Goal: Task Accomplishment & Management: Complete application form

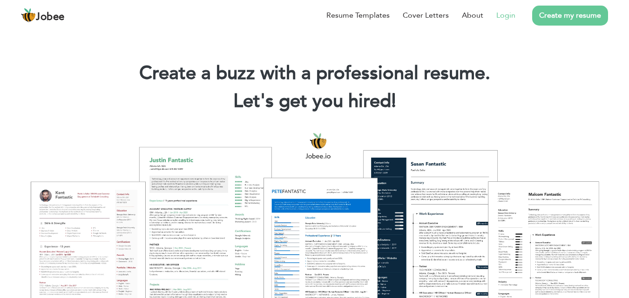
click at [509, 18] on link "Login" at bounding box center [505, 15] width 19 height 11
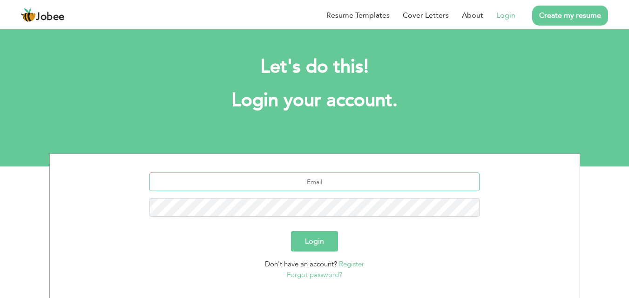
click at [324, 181] on input "text" at bounding box center [314, 182] width 330 height 19
type input "aamirnadeem06@gmail.com"
click at [291, 231] on button "Login" at bounding box center [314, 241] width 47 height 20
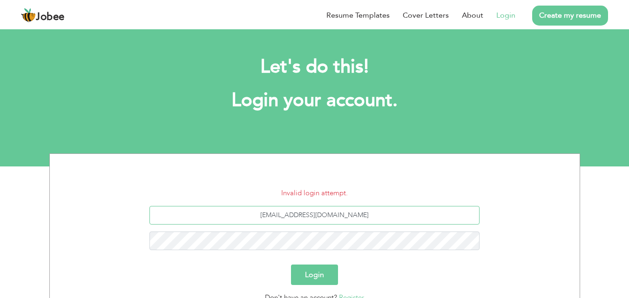
click at [381, 210] on input "[EMAIL_ADDRESS][DOMAIN_NAME]" at bounding box center [314, 215] width 330 height 19
type input "[EMAIL_ADDRESS][DOMAIN_NAME]"
click at [291, 265] on button "Login" at bounding box center [314, 275] width 47 height 20
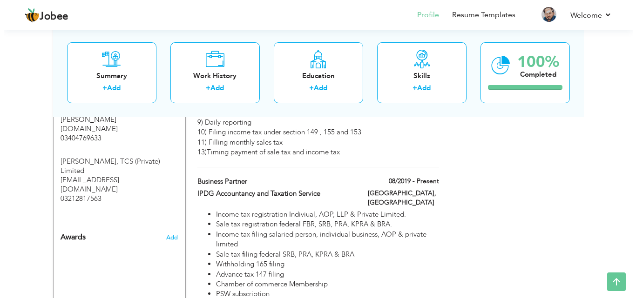
scroll to position [875, 0]
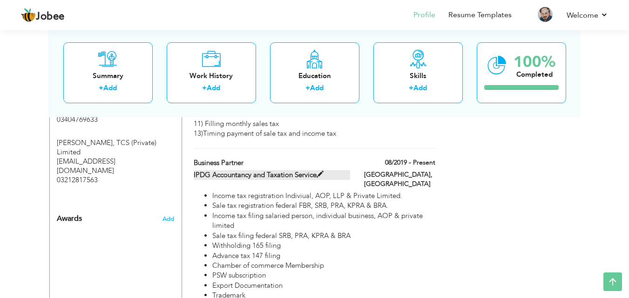
click at [322, 171] on span at bounding box center [319, 174] width 7 height 7
type input "Business Partner"
type input "IPDG Accountancy and Taxation Service"
type input "08/2019"
type input "[GEOGRAPHIC_DATA]"
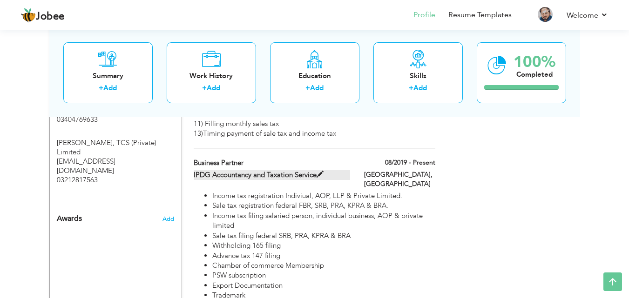
type input "[GEOGRAPHIC_DATA]"
checkbox input "true"
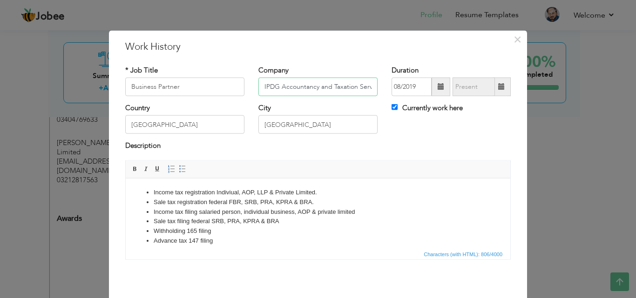
click at [369, 86] on input "IPDG Accountancy and Taxation Service" at bounding box center [317, 87] width 119 height 19
type input "I"
type input "[DEMOGRAPHIC_DATA] Accountancy"
click at [218, 89] on input "Business Partner" at bounding box center [184, 87] width 119 height 19
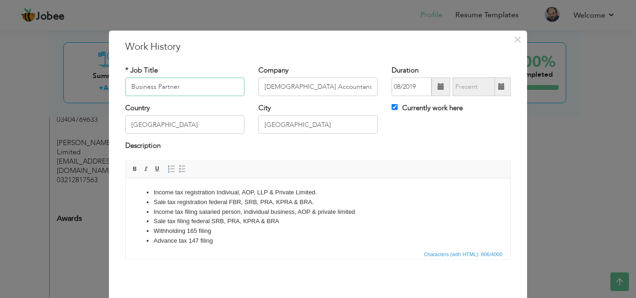
click at [218, 89] on input "Business Partner" at bounding box center [184, 87] width 119 height 19
type input "T"
type input "Senior Tax officer"
click at [234, 238] on li "Advance tax 147 filing" at bounding box center [318, 241] width 328 height 10
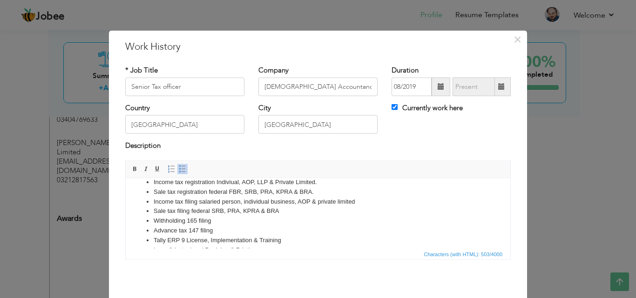
scroll to position [25, 0]
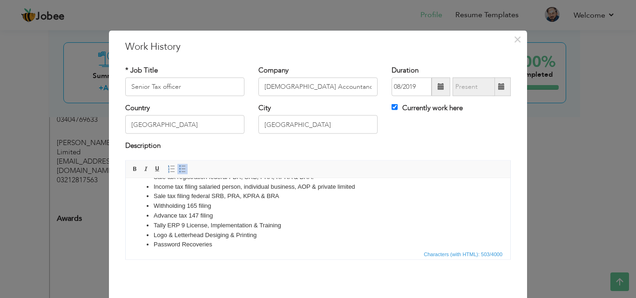
click at [618, 280] on div "× Work History * Job Title Senior Tax officer Company Ansari Accountancy" at bounding box center [318, 149] width 636 height 298
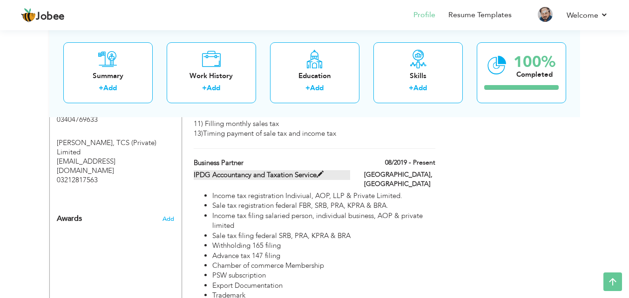
click at [319, 171] on span at bounding box center [319, 174] width 7 height 7
type input "Business Partner"
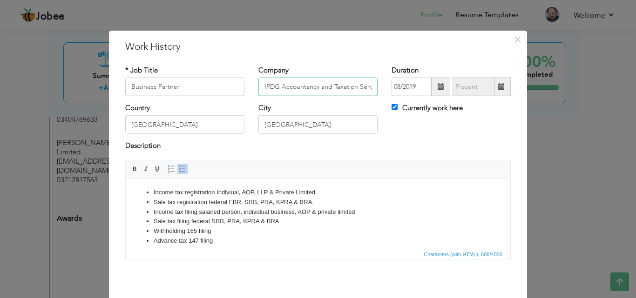
click at [348, 82] on input "IPDG Accountancy and Taxation Service" at bounding box center [317, 87] width 119 height 19
click at [348, 83] on input "IPDG Accountancy and Taxation Service" at bounding box center [317, 87] width 119 height 19
type input "[DEMOGRAPHIC_DATA] Accountancy"
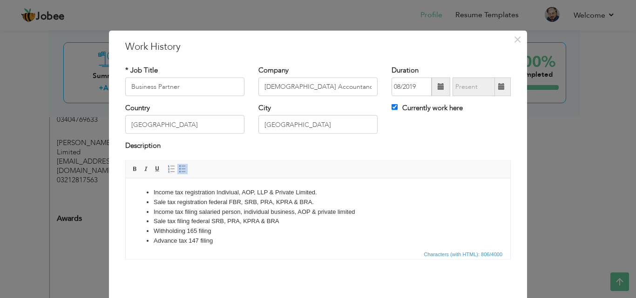
click at [209, 199] on li "Sale tax registration federal FBR, SRB, PRA, KPRA & BRA." at bounding box center [318, 202] width 328 height 10
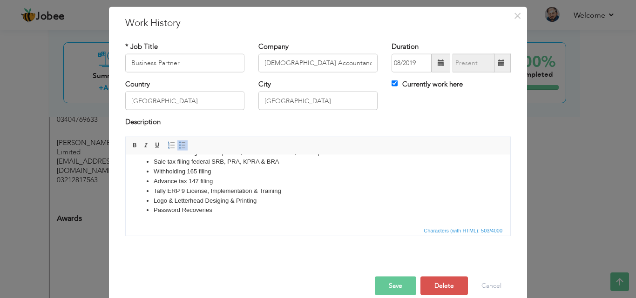
scroll to position [37, 0]
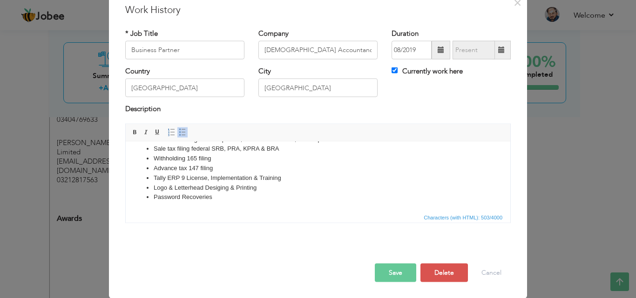
click at [390, 278] on button "Save" at bounding box center [395, 272] width 41 height 19
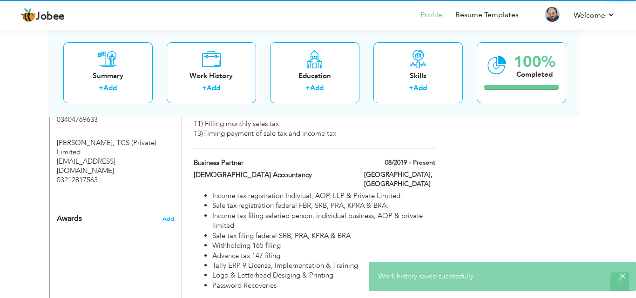
scroll to position [0, 0]
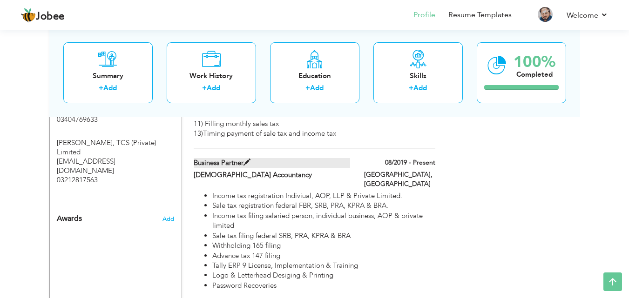
click at [243, 158] on label "Business Partner" at bounding box center [272, 163] width 156 height 10
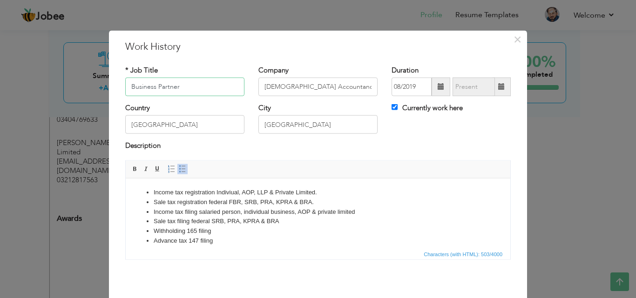
click at [182, 84] on input "Business Partner" at bounding box center [184, 87] width 119 height 19
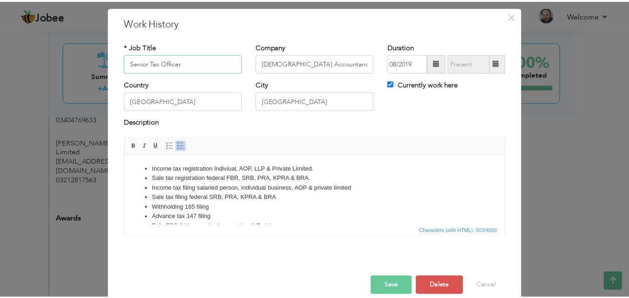
scroll to position [37, 0]
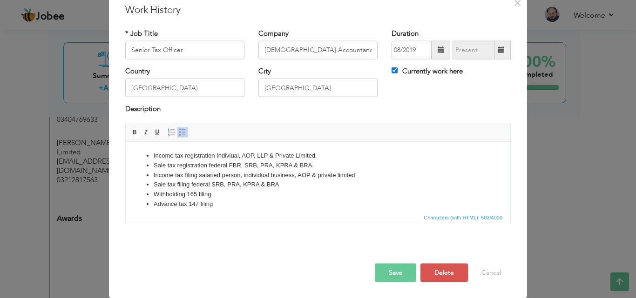
click at [401, 279] on button "Save" at bounding box center [395, 272] width 41 height 19
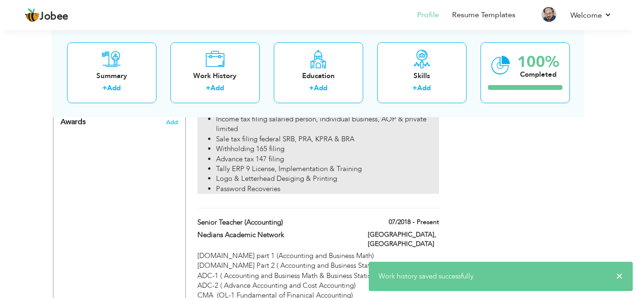
scroll to position [1030, 0]
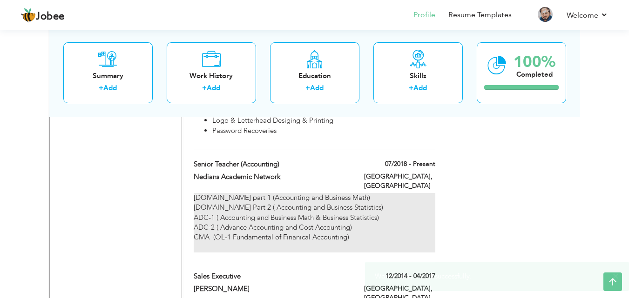
click at [314, 204] on div "[DOMAIN_NAME] part 1 (Accounting and Business Math) [DOMAIN_NAME] Part 2 ( Acco…" at bounding box center [314, 223] width 241 height 60
type input "Senior Teacher (Accounting)"
type input "Nedians Academic Network"
type input "07/2018"
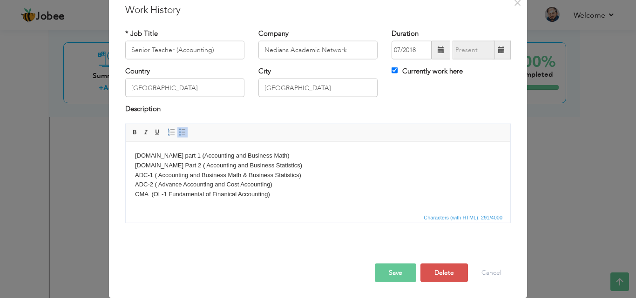
scroll to position [0, 0]
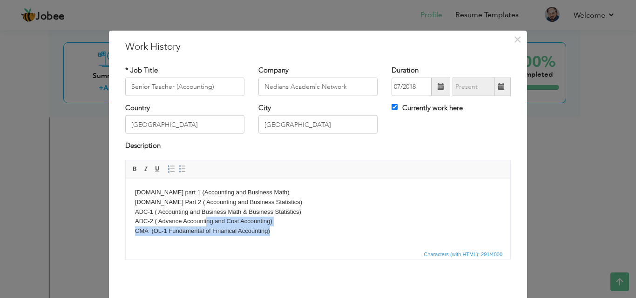
drag, startPoint x: 273, startPoint y: 236, endPoint x: 224, endPoint y: 234, distance: 49.4
click at [215, 226] on body "[DOMAIN_NAME] part 1 (Accounting and Business Math) [DOMAIN_NAME] Part 2 ( Acco…" at bounding box center [318, 217] width 366 height 58
click at [268, 250] on span "Characters (with HTML): 291/4000" at bounding box center [318, 253] width 384 height 11
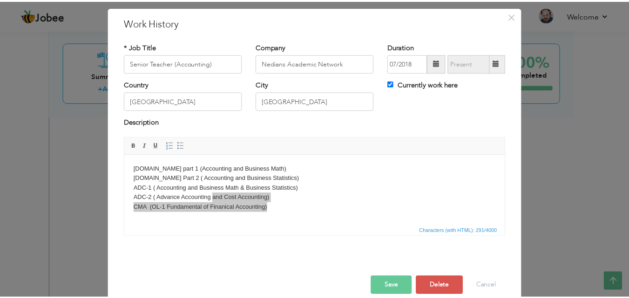
scroll to position [37, 0]
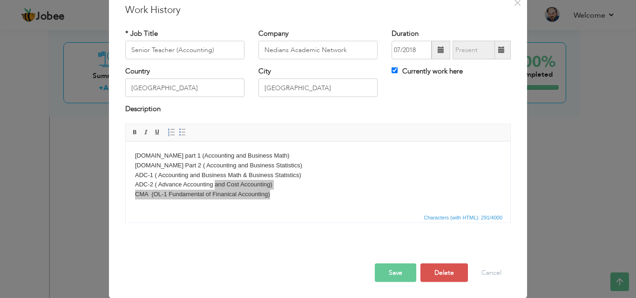
click at [387, 267] on button "Save" at bounding box center [395, 272] width 41 height 19
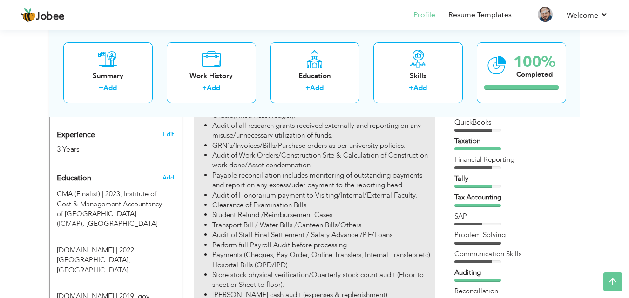
scroll to position [388, 0]
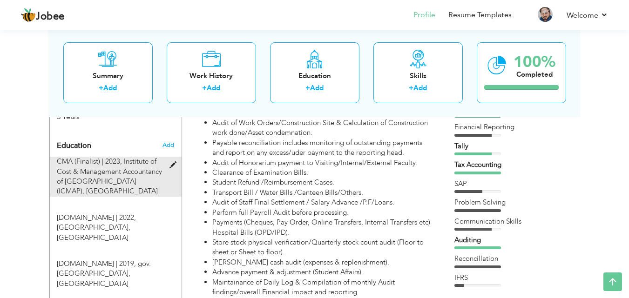
click at [175, 162] on span at bounding box center [175, 165] width 12 height 7
type input "CMA (Finalist)"
type input "2023"
type input "Institute of Cost & Management Accountancy of [GEOGRAPHIC_DATA] (ICMAP)"
radio input "true"
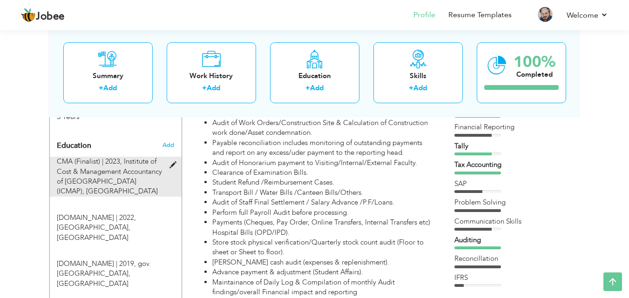
type input "[GEOGRAPHIC_DATA]"
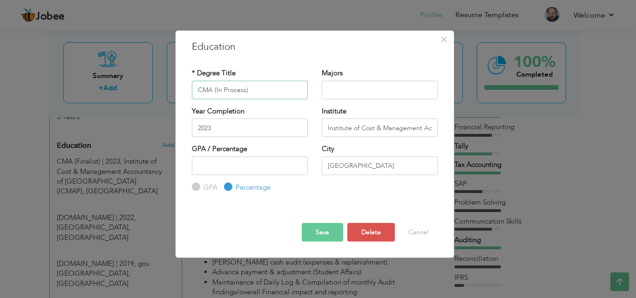
type input "CMA (In Process)"
click at [327, 234] on button "Save" at bounding box center [322, 232] width 41 height 19
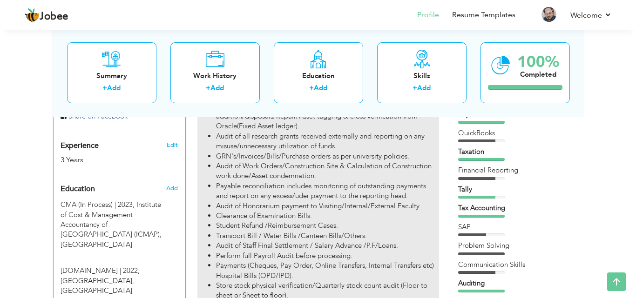
scroll to position [206, 0]
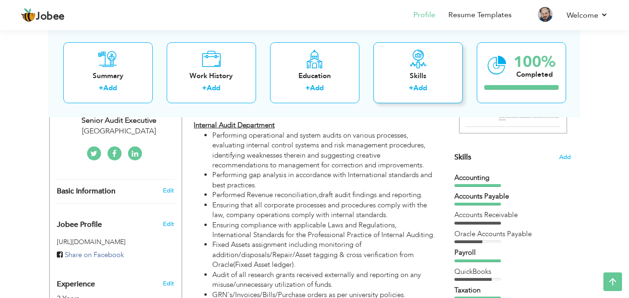
click at [418, 91] on link "Add" at bounding box center [419, 87] width 13 height 9
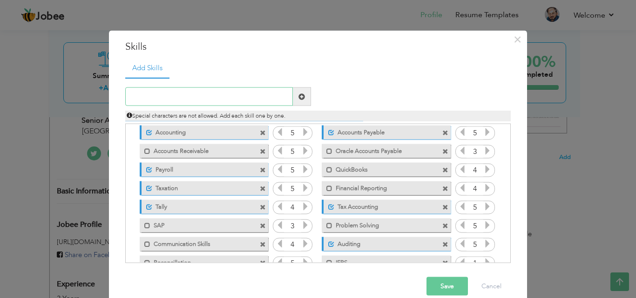
scroll to position [0, 0]
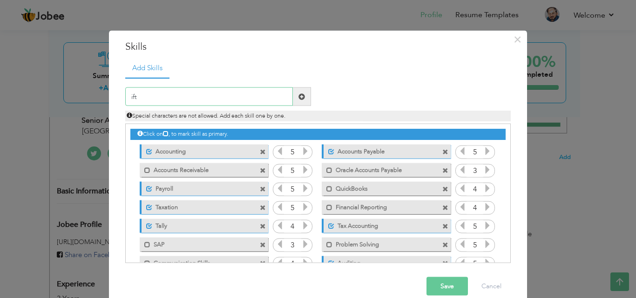
type input "ifts"
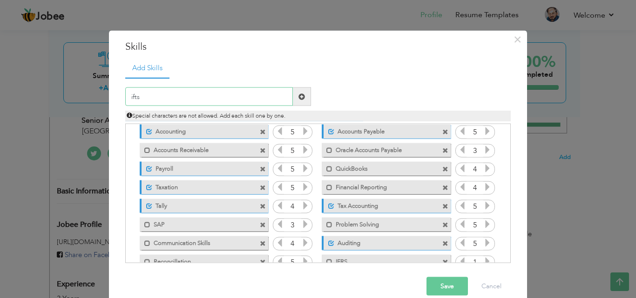
scroll to position [40, 0]
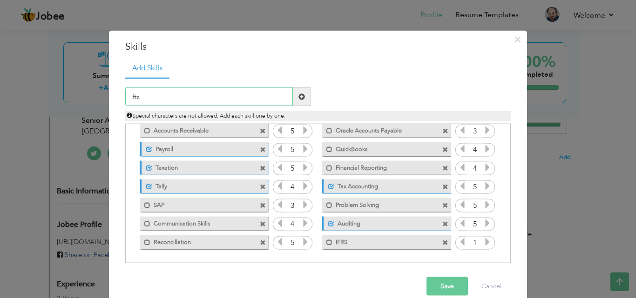
click at [243, 101] on input "ifts" at bounding box center [209, 96] width 168 height 19
click at [299, 96] on span at bounding box center [301, 96] width 7 height 7
click at [300, 95] on span at bounding box center [301, 96] width 7 height 7
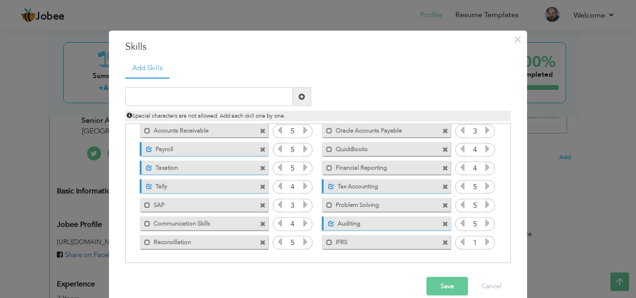
click at [300, 96] on span at bounding box center [301, 96] width 7 height 7
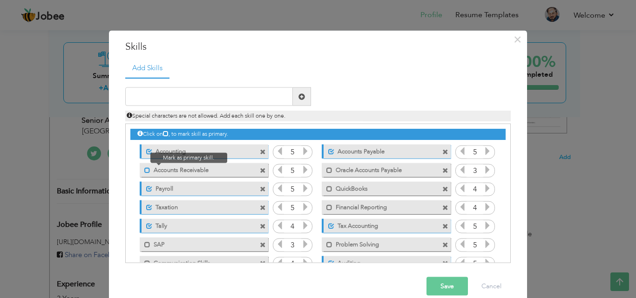
click at [145, 170] on span at bounding box center [147, 170] width 6 height 6
click at [147, 171] on span at bounding box center [149, 170] width 6 height 6
click at [150, 170] on label "Accounts Receivable" at bounding box center [197, 169] width 94 height 12
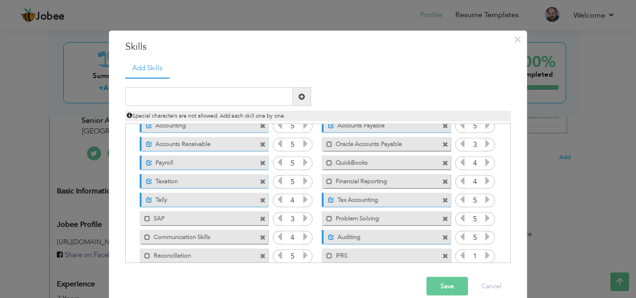
scroll to position [40, 0]
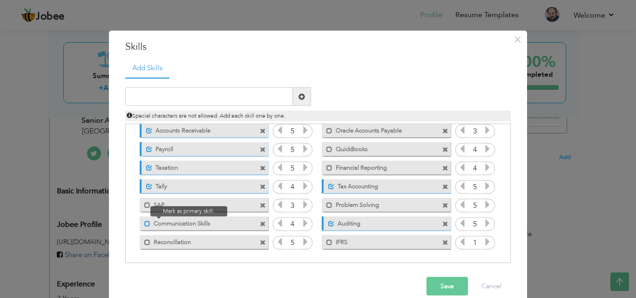
click at [144, 225] on span at bounding box center [147, 224] width 6 height 6
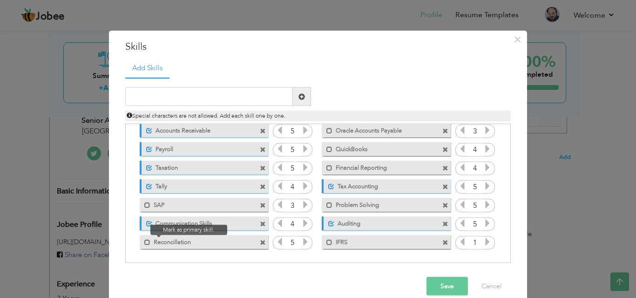
click at [140, 244] on span at bounding box center [145, 239] width 11 height 9
click at [146, 243] on span at bounding box center [149, 242] width 6 height 6
click at [144, 243] on span at bounding box center [147, 242] width 6 height 6
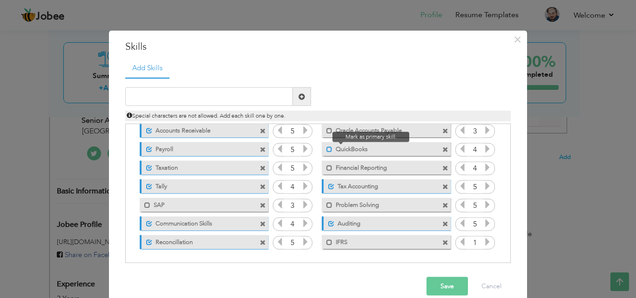
click at [326, 151] on span at bounding box center [329, 149] width 6 height 6
click at [326, 130] on span at bounding box center [329, 130] width 6 height 6
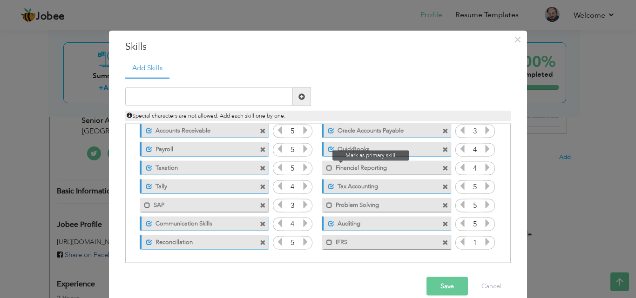
click at [322, 167] on span at bounding box center [327, 165] width 11 height 9
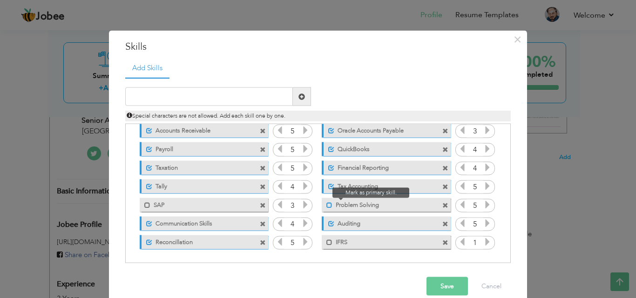
click at [326, 206] on span at bounding box center [329, 205] width 6 height 6
click at [332, 243] on label "IFRS" at bounding box center [379, 241] width 94 height 12
drag, startPoint x: 444, startPoint y: 283, endPoint x: 432, endPoint y: 283, distance: 12.6
click at [443, 284] on button "Save" at bounding box center [446, 286] width 41 height 19
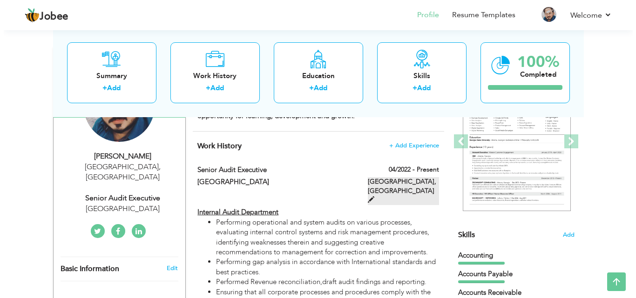
scroll to position [0, 0]
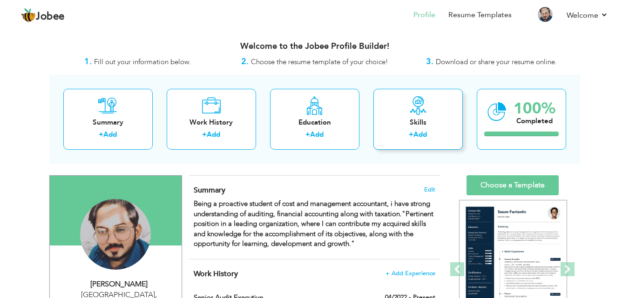
click at [391, 128] on div "Skills + Add" at bounding box center [417, 119] width 89 height 61
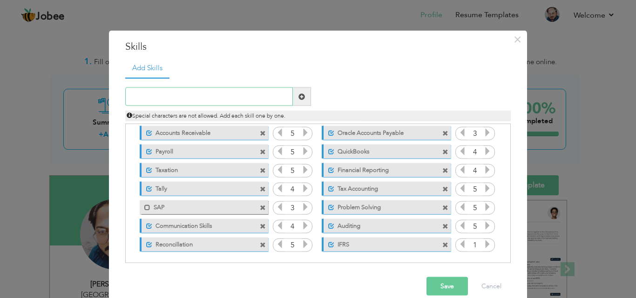
scroll to position [40, 0]
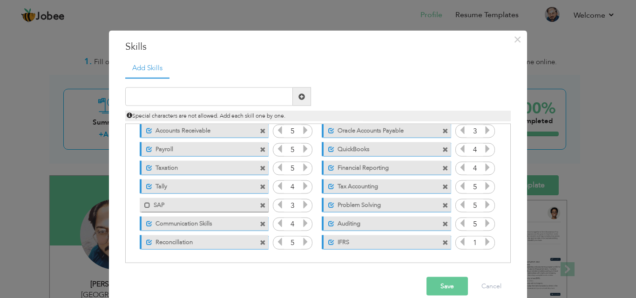
click at [477, 243] on input "1" at bounding box center [474, 242] width 17 height 13
click at [483, 243] on icon at bounding box center [487, 242] width 8 height 8
click at [483, 242] on icon at bounding box center [487, 242] width 8 height 8
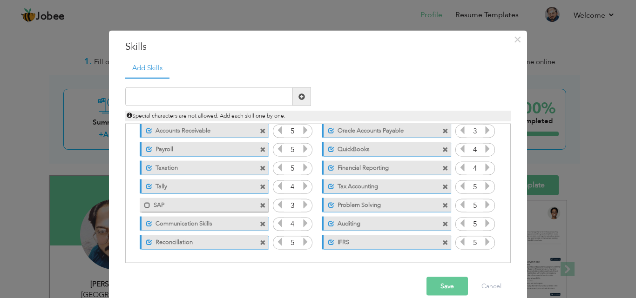
click at [483, 242] on icon at bounding box center [487, 242] width 8 height 8
click at [459, 243] on icon at bounding box center [462, 242] width 8 height 8
click at [450, 283] on button "Save" at bounding box center [446, 286] width 41 height 19
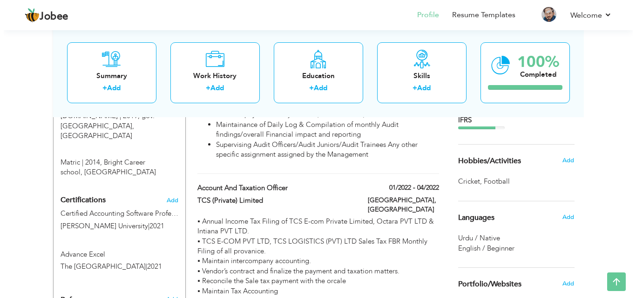
scroll to position [620, 0]
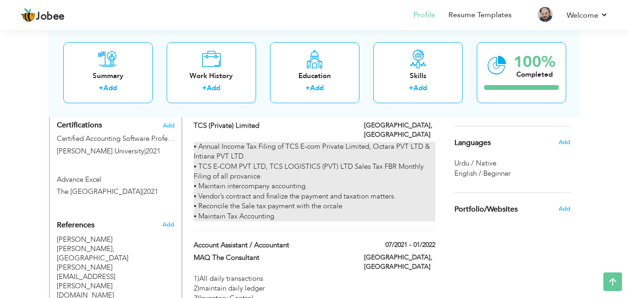
click at [274, 177] on div "▪ Annual Income Tax Filing of TCS E-com Private Limited, Octara PVT LTD & Intia…" at bounding box center [314, 182] width 241 height 80
type input "Account and Taxation Officer"
type input "TCS (Private) Limited"
type input "01/2022"
type input "04/2022"
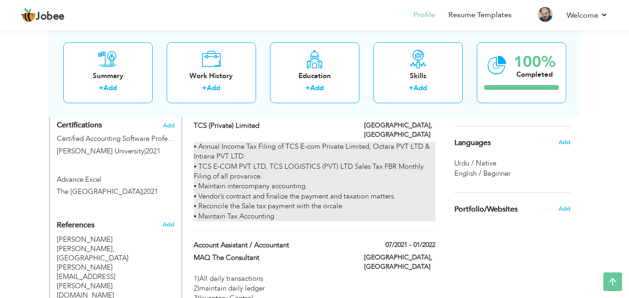
checkbox input "false"
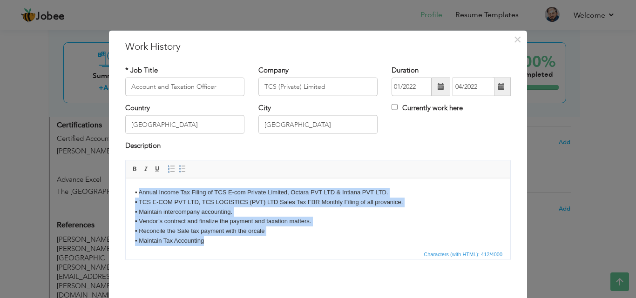
scroll to position [7, 0]
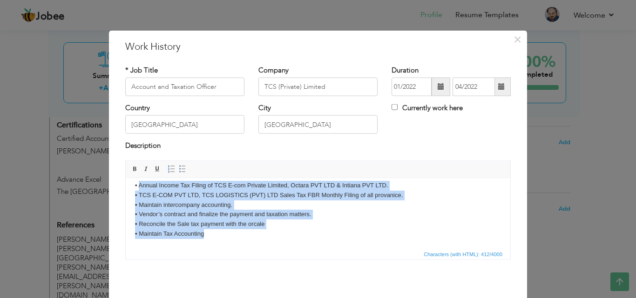
drag, startPoint x: 138, startPoint y: 194, endPoint x: 235, endPoint y: 241, distance: 108.0
click at [235, 241] on html "▪ Annual Income Tax Filing of TCS E-com Private Limited, Octara PVT LTD & Intia…" at bounding box center [318, 209] width 384 height 77
copy body "Annual Income Tax Filing of TCS E-com Private Limited, Octara PVT LTD & Intiana…"
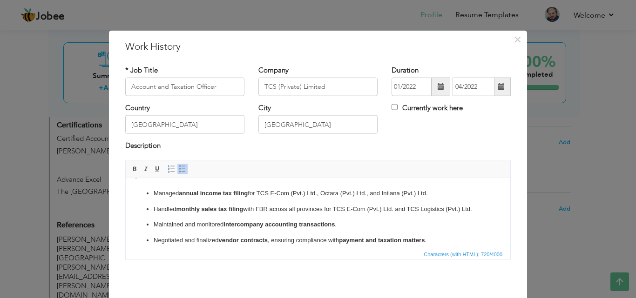
scroll to position [0, 0]
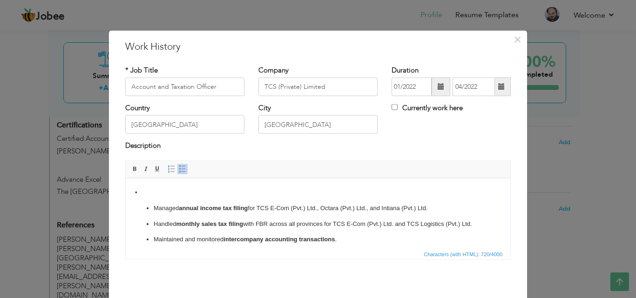
click at [139, 210] on ul "Managed annual income tax filing for TCS E-Com (Pvt.) Ltd., Octara (Pvt.) Ltd.,…" at bounding box center [318, 247] width 366 height 88
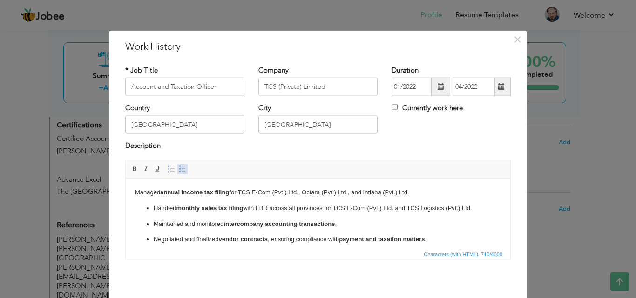
click at [181, 168] on span at bounding box center [182, 168] width 7 height 7
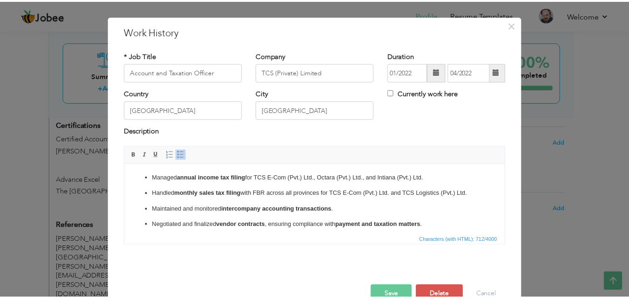
scroll to position [37, 0]
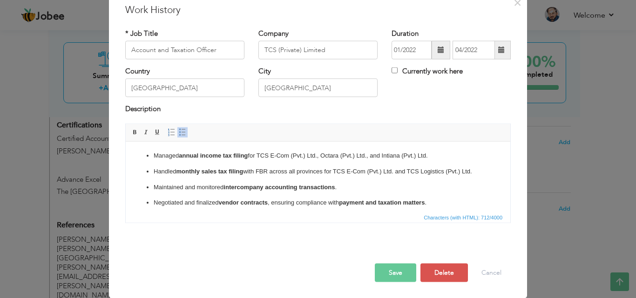
click at [392, 268] on button "Save" at bounding box center [395, 272] width 41 height 19
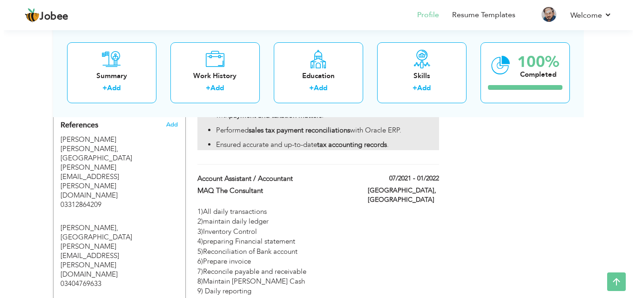
scroll to position [698, 0]
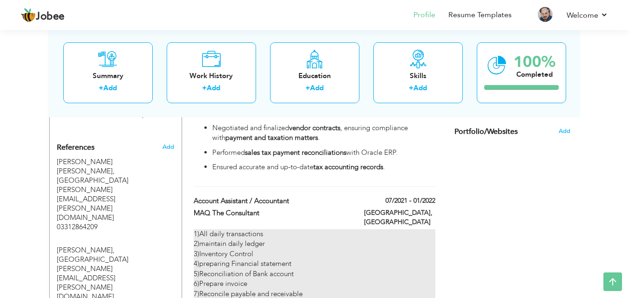
click at [300, 242] on div "1)All daily transactions 2)maintain daily ledger 3)Inventory Control 4)preparin…" at bounding box center [314, 289] width 241 height 120
type input "Account Assistant / Accountant"
type input "MAQ The Consultant"
type input "07/2021"
type input "01/2022"
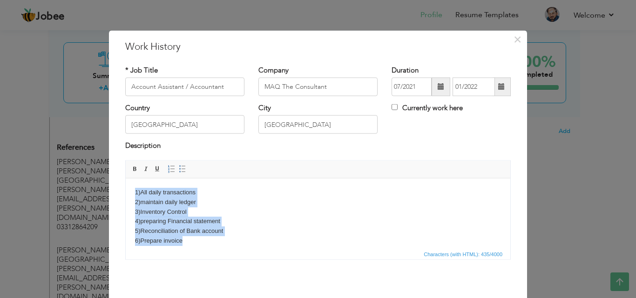
scroll to position [65, 0]
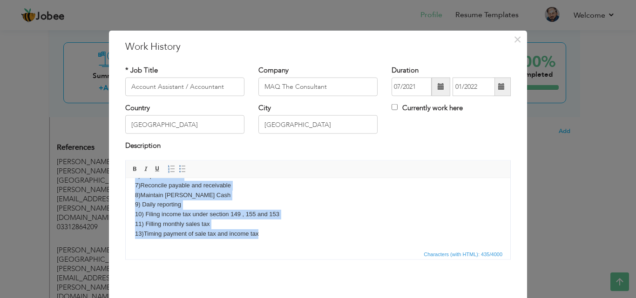
drag, startPoint x: 132, startPoint y: 192, endPoint x: 399, endPoint y: 446, distance: 368.3
click at [277, 248] on html "1)All daily transactions 2)maintain daily ledger 3)Inventory Control 4)preparin…" at bounding box center [318, 180] width 384 height 135
copy body "1)All daily transactions 2)maintain daily ledger 3)Inventory Control 4)preparin…"
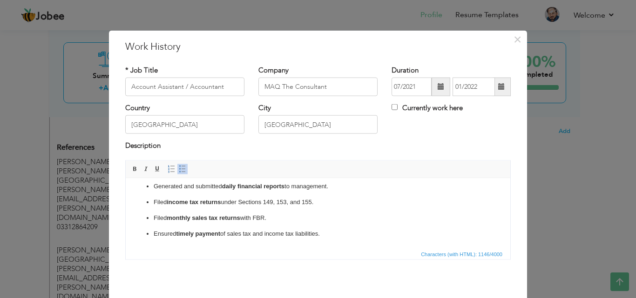
scroll to position [37, 0]
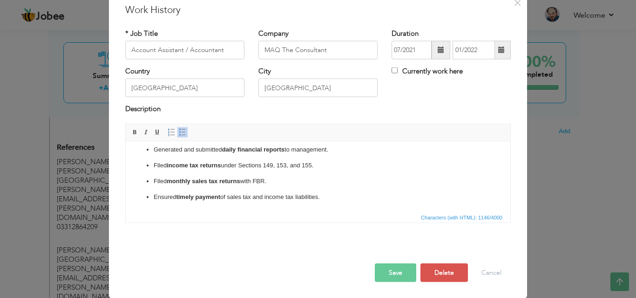
click at [385, 275] on button "Save" at bounding box center [395, 272] width 41 height 19
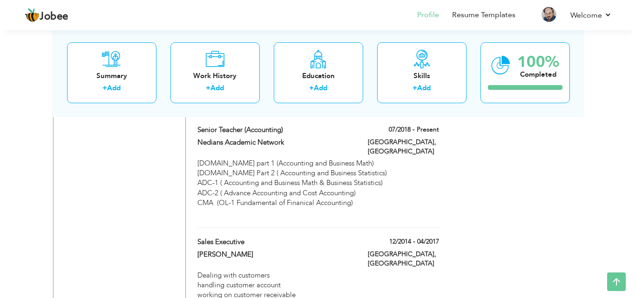
scroll to position [1086, 0]
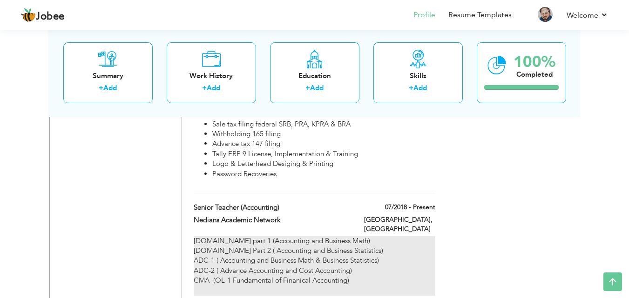
click at [301, 236] on div "[DOMAIN_NAME] part 1 (Accounting and Business Math) [DOMAIN_NAME] Part 2 ( Acco…" at bounding box center [314, 266] width 241 height 60
type input "Senior Teacher (Accounting)"
type input "Nedians Academic Network"
type input "07/2018"
checkbox input "true"
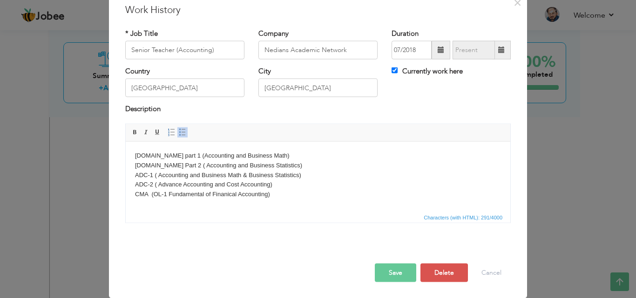
scroll to position [0, 0]
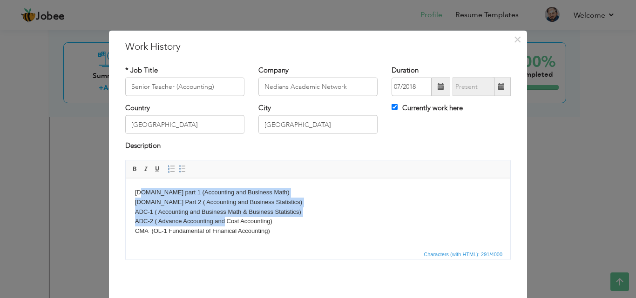
drag, startPoint x: 139, startPoint y: 189, endPoint x: 231, endPoint y: 225, distance: 98.8
click at [228, 223] on body "[DOMAIN_NAME] part 1 (Accounting and Business Math) [DOMAIN_NAME] Part 2 ( Acco…" at bounding box center [318, 217] width 366 height 58
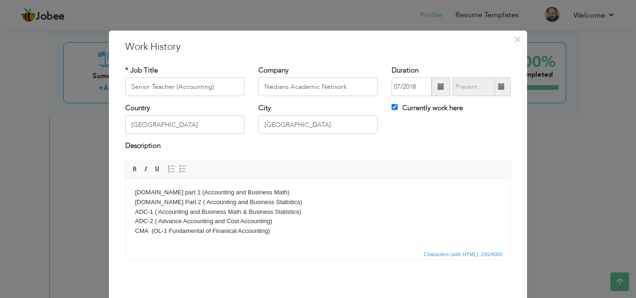
click at [371, 226] on body "[DOMAIN_NAME] part 1 (Accounting and Business Math) [DOMAIN_NAME] Part 2 ( Acco…" at bounding box center [318, 217] width 366 height 58
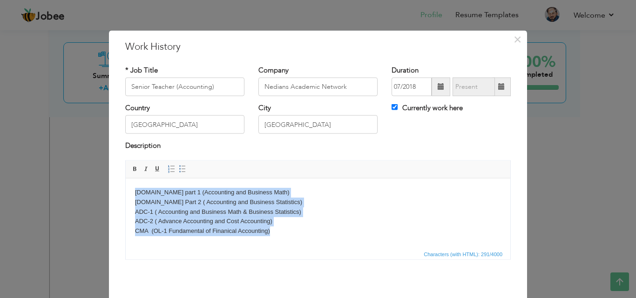
scroll to position [7, 0]
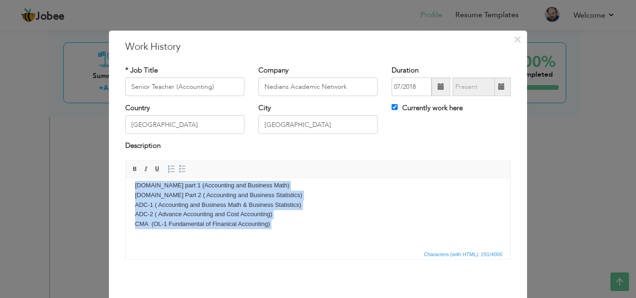
drag, startPoint x: 134, startPoint y: 190, endPoint x: 471, endPoint y: 426, distance: 412.3
click at [348, 248] on html "[DOMAIN_NAME] part 1 (Accounting and Business Math) [DOMAIN_NAME] Part 2 ( Acco…" at bounding box center [318, 209] width 384 height 77
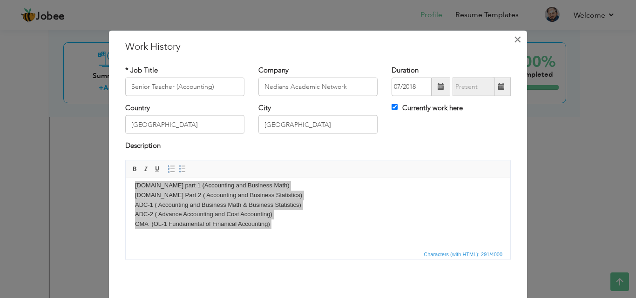
click at [516, 41] on span "×" at bounding box center [517, 39] width 8 height 17
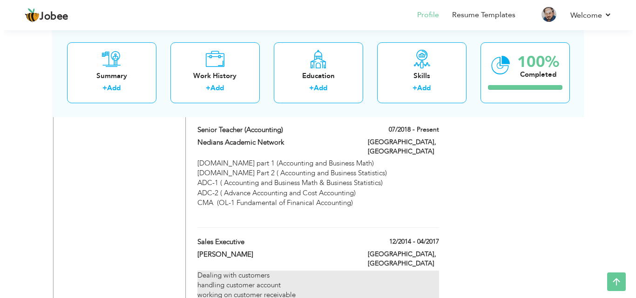
scroll to position [1241, 0]
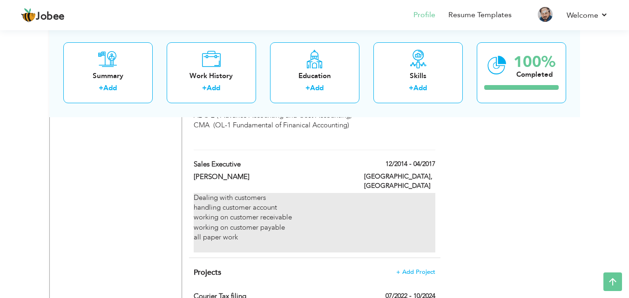
click at [263, 193] on div "Dealing with customers handling customer account working on customer receivable…" at bounding box center [314, 223] width 241 height 60
type input "Sales Executive"
type input "[PERSON_NAME]"
type input "12/2014"
type input "04/2017"
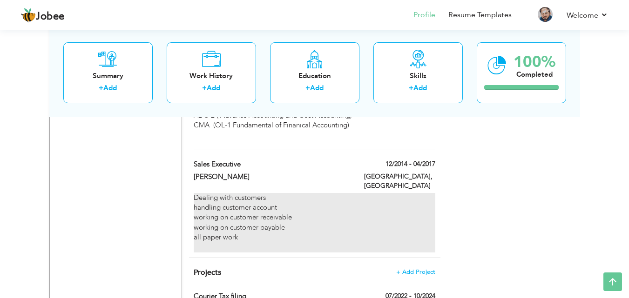
checkbox input "false"
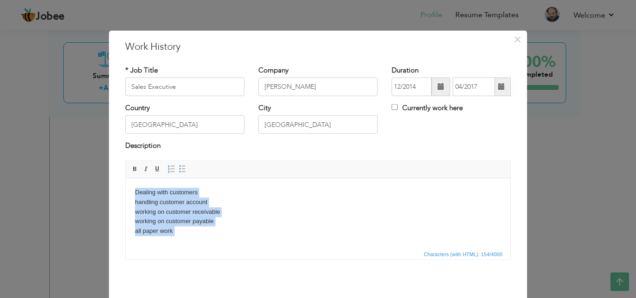
scroll to position [7, 0]
drag, startPoint x: 129, startPoint y: 189, endPoint x: 321, endPoint y: 426, distance: 304.7
click at [199, 248] on html "Dealing with customers handling customer account working on customer receivable…" at bounding box center [318, 209] width 384 height 77
copy body "Dealing with customers handling customer account working on customer receivable…"
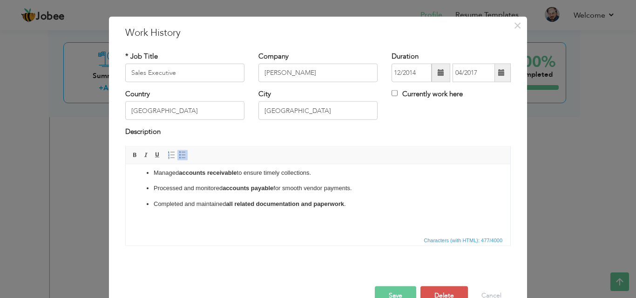
scroll to position [37, 0]
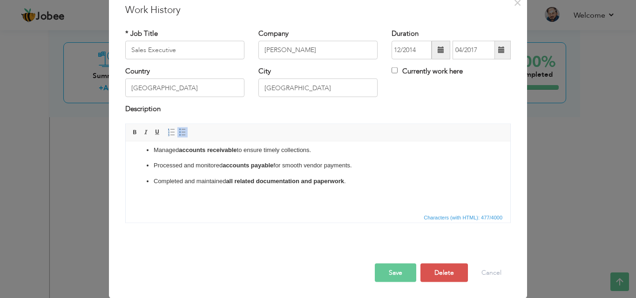
click at [393, 267] on button "Save" at bounding box center [395, 272] width 41 height 19
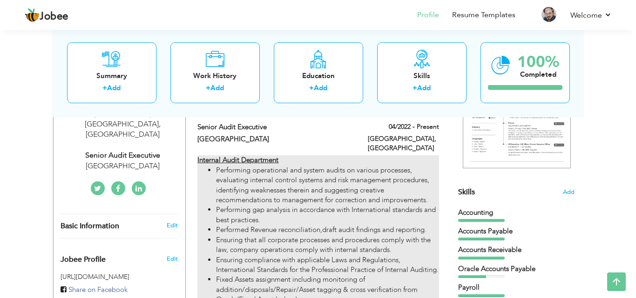
scroll to position [78, 0]
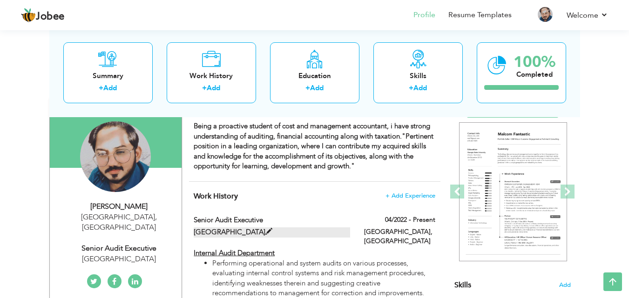
click at [265, 229] on span at bounding box center [268, 231] width 7 height 7
type input "Senior Audit Executive"
type input "[GEOGRAPHIC_DATA]"
type input "04/2022"
checkbox input "true"
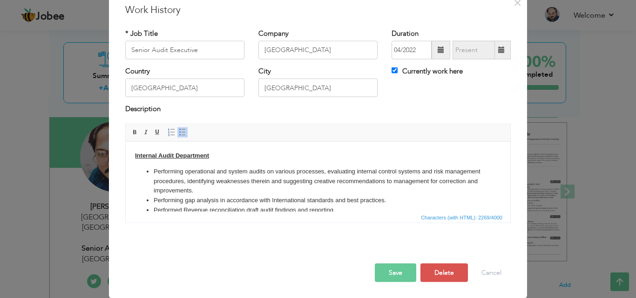
scroll to position [0, 0]
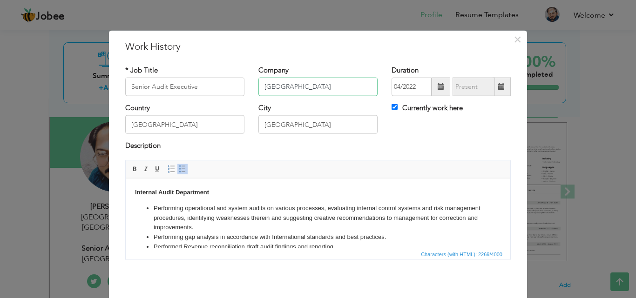
click at [321, 89] on input "[GEOGRAPHIC_DATA]" at bounding box center [317, 87] width 119 height 19
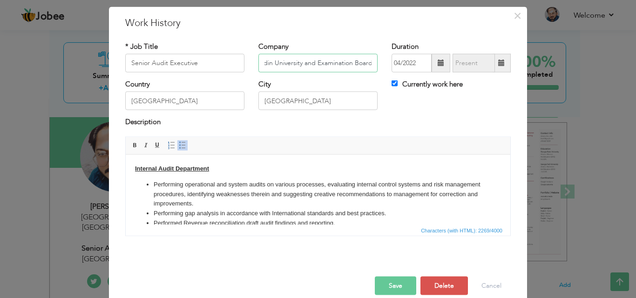
scroll to position [37, 0]
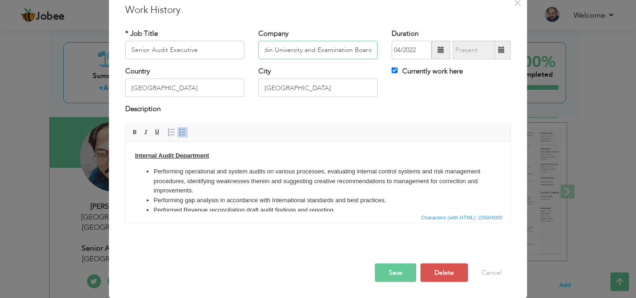
type input "Ziauudin University and Examination Board"
click at [399, 280] on button "Save" at bounding box center [395, 272] width 41 height 19
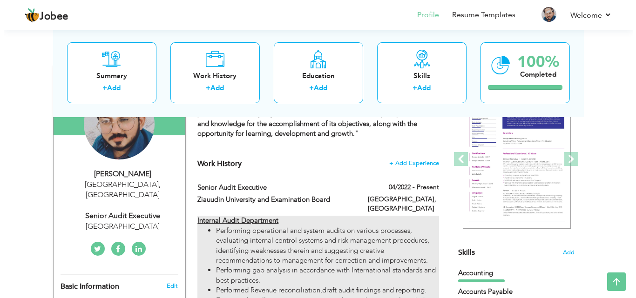
scroll to position [78, 0]
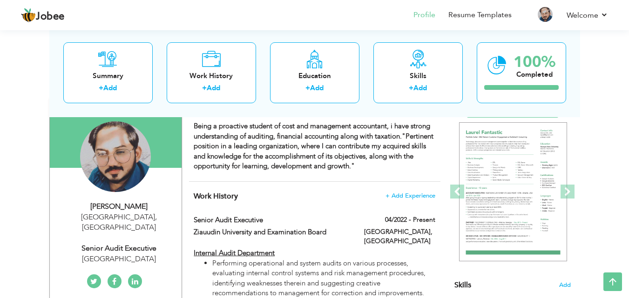
click at [107, 254] on div "[GEOGRAPHIC_DATA]" at bounding box center [119, 259] width 125 height 11
type input "[PERSON_NAME]"
type input "03353288492"
select select "number:166"
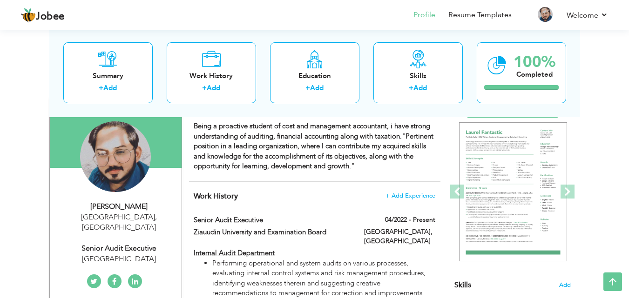
type input "[GEOGRAPHIC_DATA]"
select select "number:5"
type input "[GEOGRAPHIC_DATA]"
type input "Senior Audit Executive"
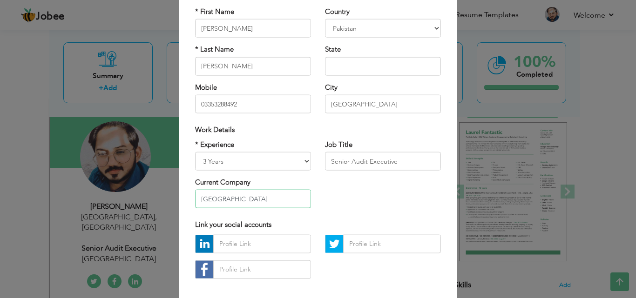
click at [262, 205] on input "[GEOGRAPHIC_DATA]" at bounding box center [253, 199] width 116 height 19
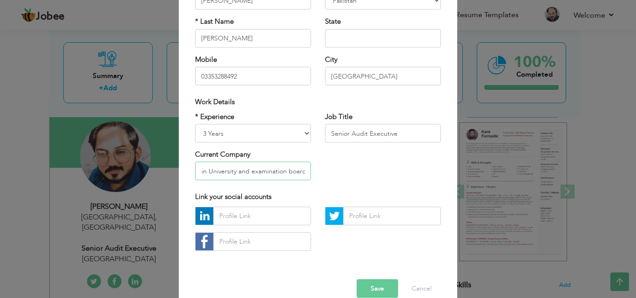
scroll to position [121, 0]
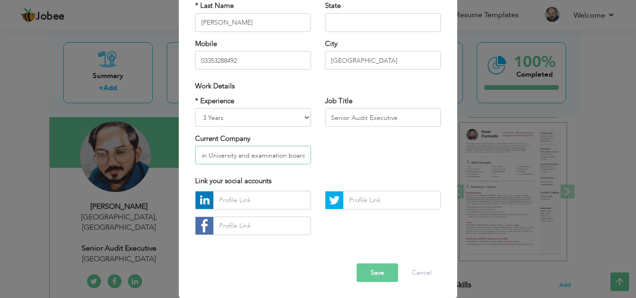
type input "Ziauudin University and examination board"
click at [378, 268] on button "Save" at bounding box center [376, 272] width 41 height 19
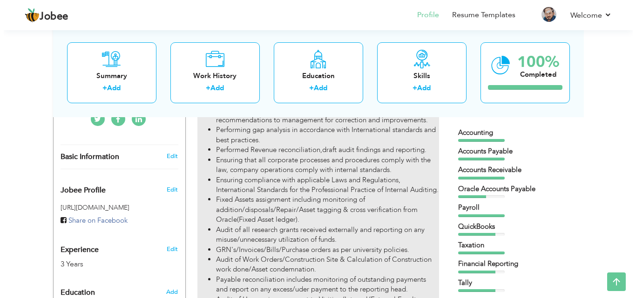
scroll to position [233, 0]
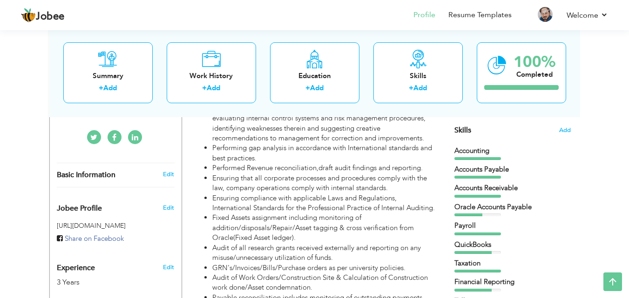
click at [164, 170] on h3 "Edit" at bounding box center [168, 174] width 11 height 8
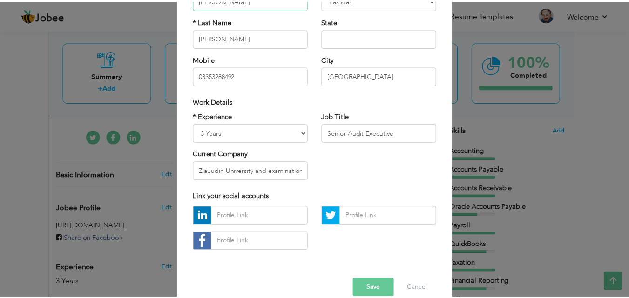
scroll to position [121, 0]
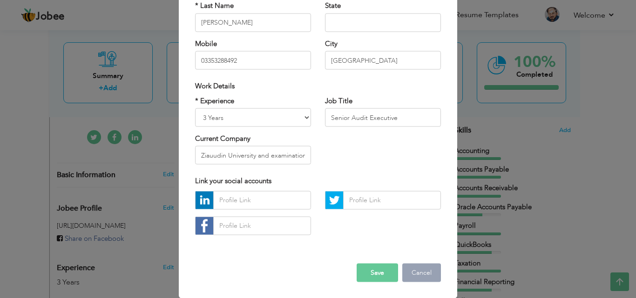
click at [429, 270] on button "Cancel" at bounding box center [421, 272] width 39 height 19
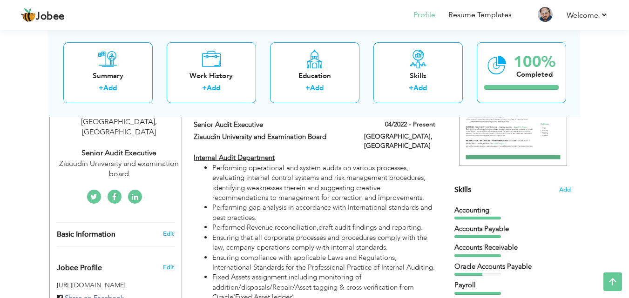
scroll to position [78, 0]
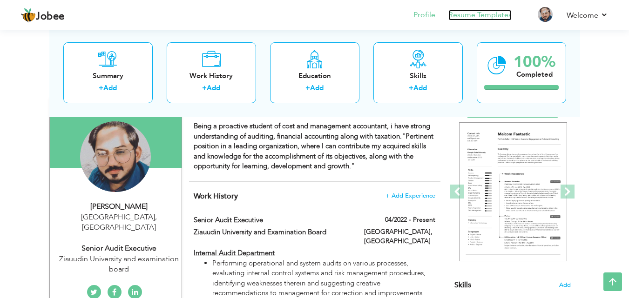
click at [457, 14] on link "Resume Templates" at bounding box center [479, 15] width 63 height 11
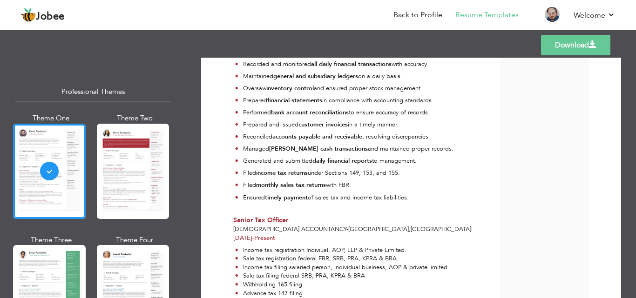
scroll to position [853, 0]
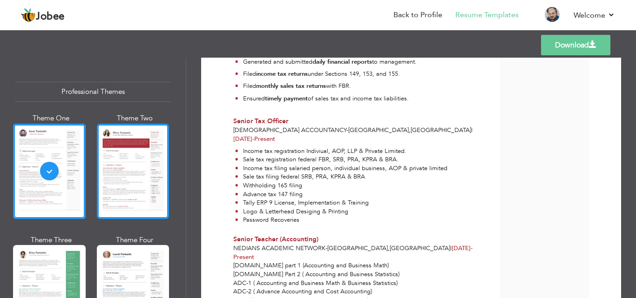
click at [128, 168] on div at bounding box center [133, 171] width 73 height 95
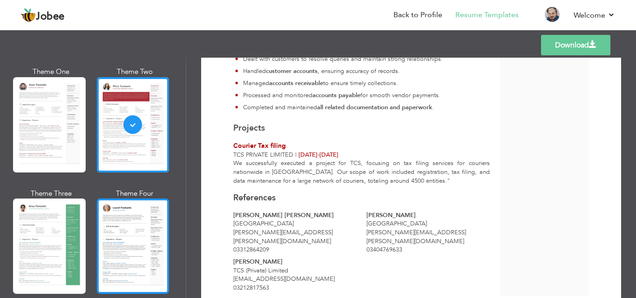
scroll to position [78, 0]
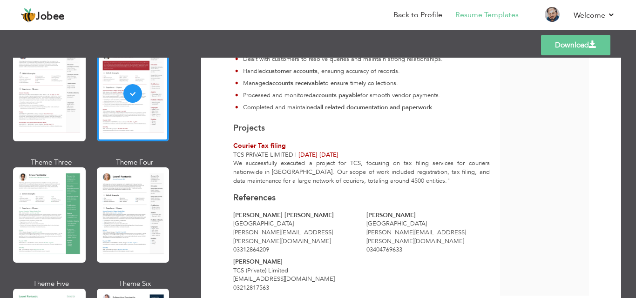
click at [19, 225] on div at bounding box center [49, 215] width 73 height 95
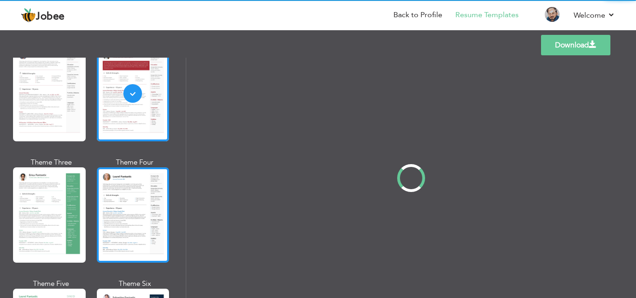
scroll to position [0, 0]
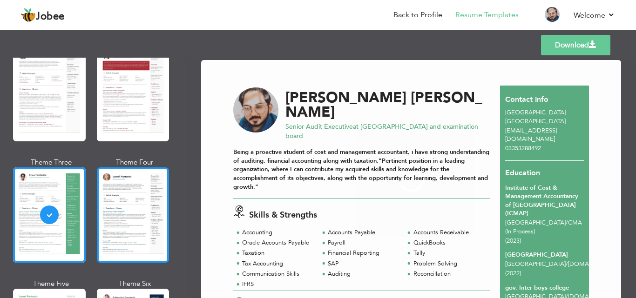
click at [127, 221] on div at bounding box center [133, 215] width 73 height 95
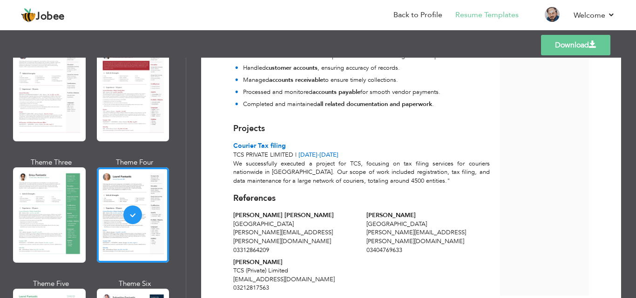
scroll to position [310, 0]
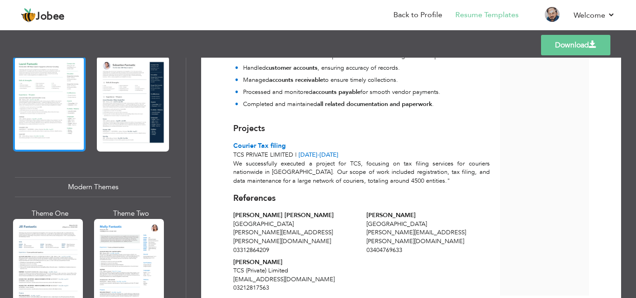
click at [54, 109] on div at bounding box center [49, 103] width 73 height 95
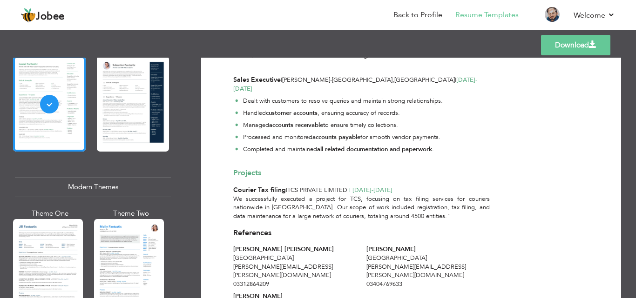
scroll to position [1089, 0]
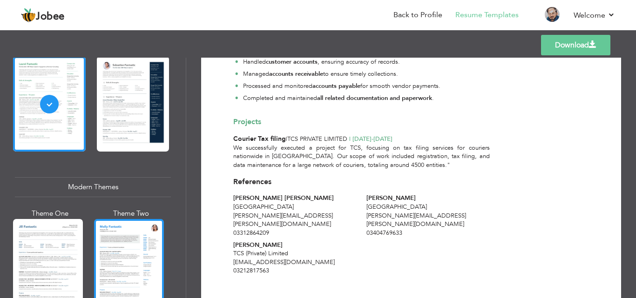
click at [114, 284] on div at bounding box center [129, 265] width 70 height 92
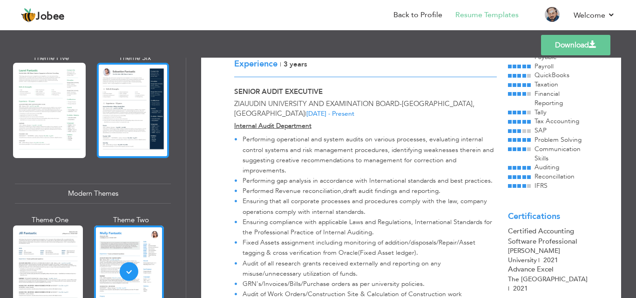
scroll to position [233, 0]
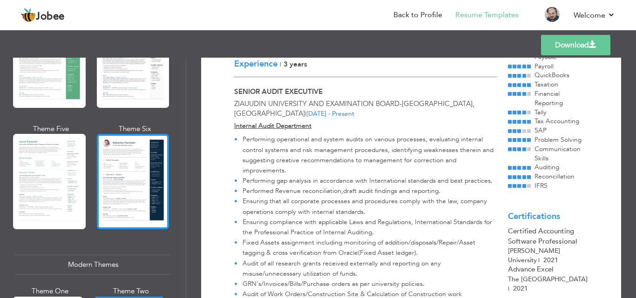
click at [134, 154] on div at bounding box center [133, 181] width 73 height 95
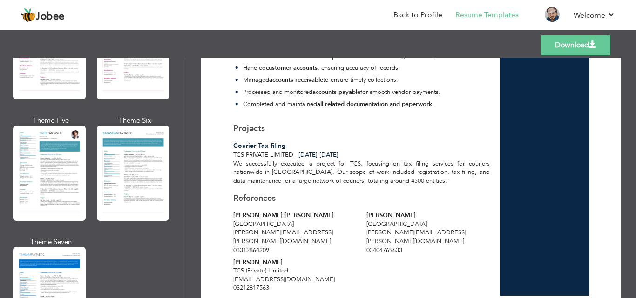
scroll to position [1241, 0]
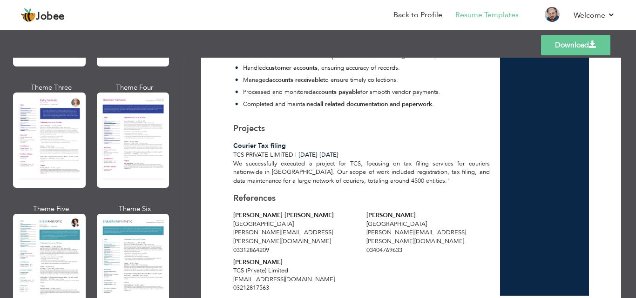
click at [45, 129] on div at bounding box center [49, 140] width 73 height 95
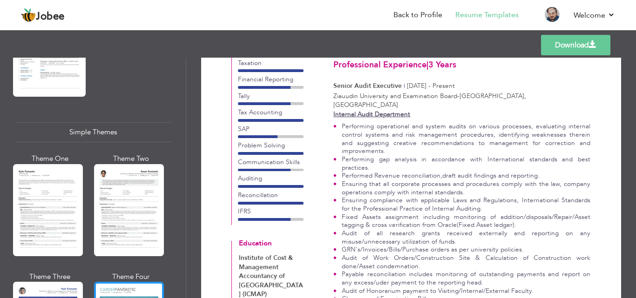
scroll to position [1656, 0]
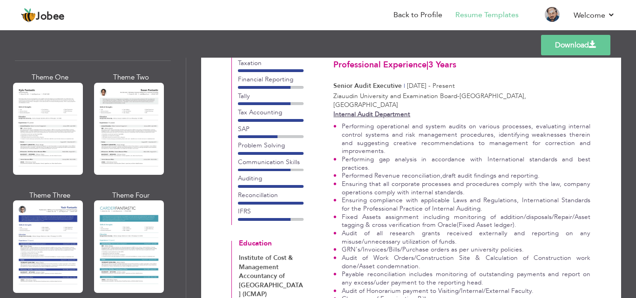
click at [54, 243] on div at bounding box center [48, 247] width 70 height 92
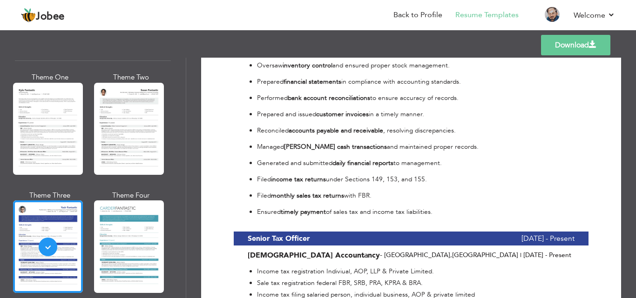
scroll to position [1163, 0]
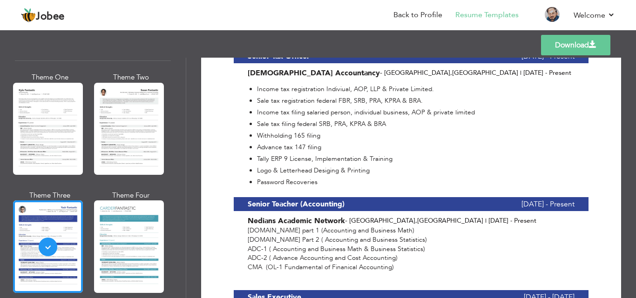
click at [573, 38] on link "Download" at bounding box center [575, 45] width 69 height 20
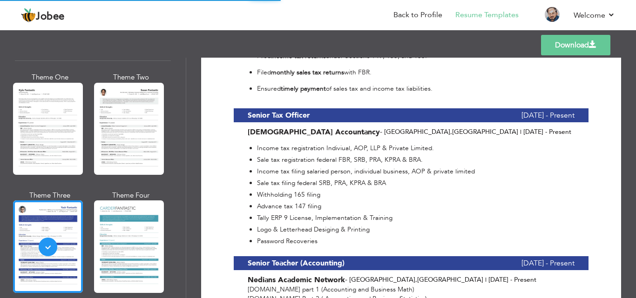
scroll to position [1008, 0]
